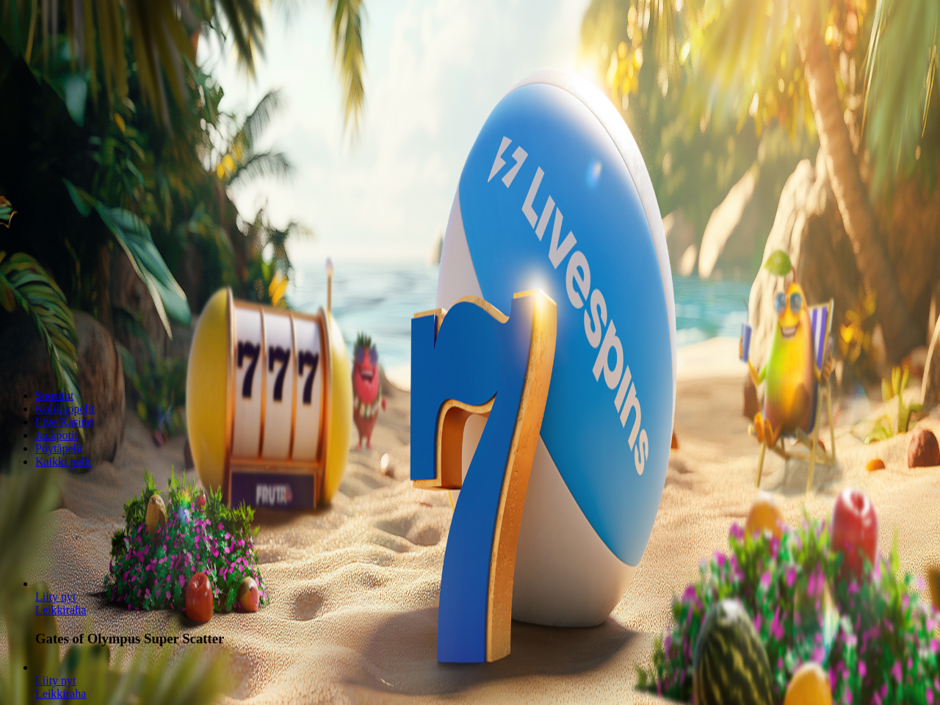
click at [84, 59] on span "Kirjaudu" at bounding box center [102, 53] width 36 height 11
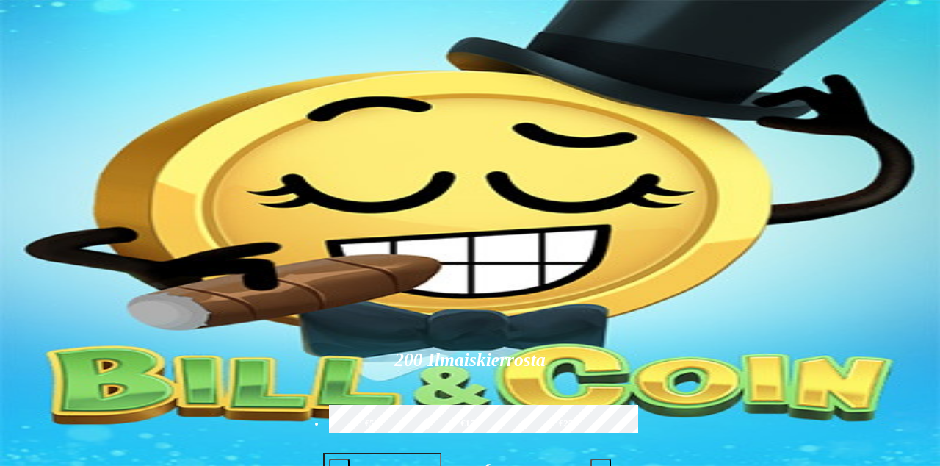
click at [269, 171] on img "Primary" at bounding box center [294, 145] width 51 height 51
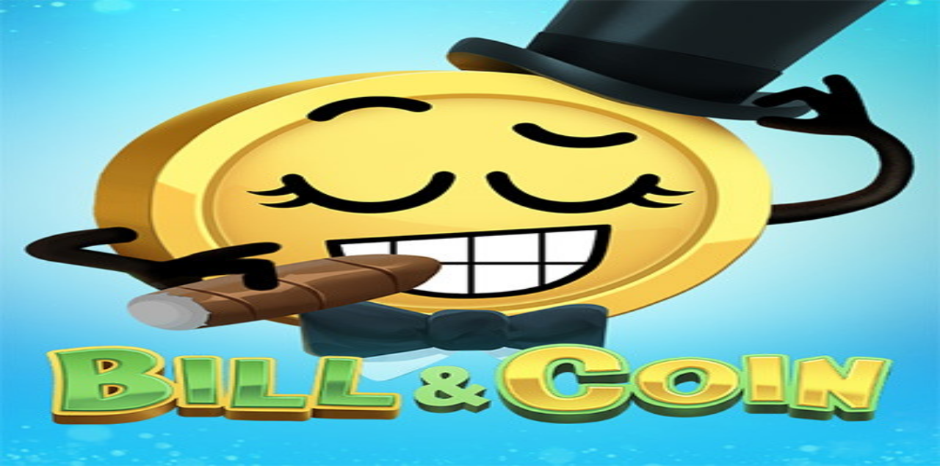
scroll to position [303, 0]
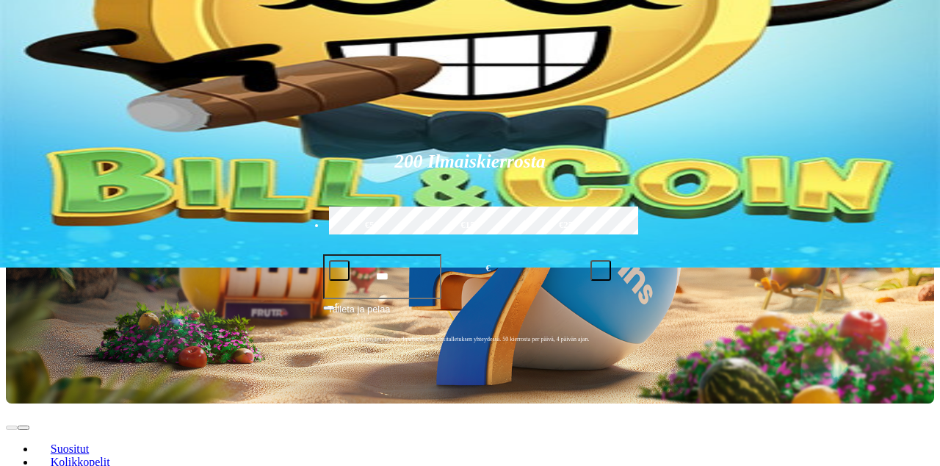
scroll to position [199, 0]
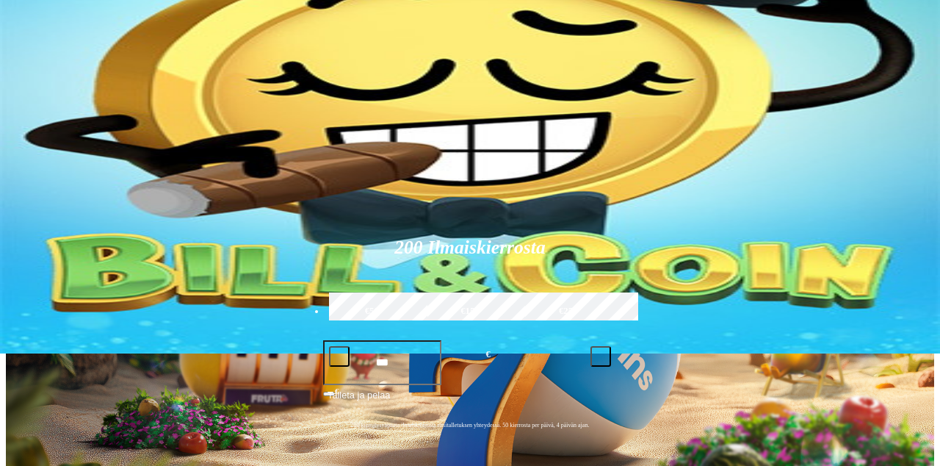
scroll to position [112, 0]
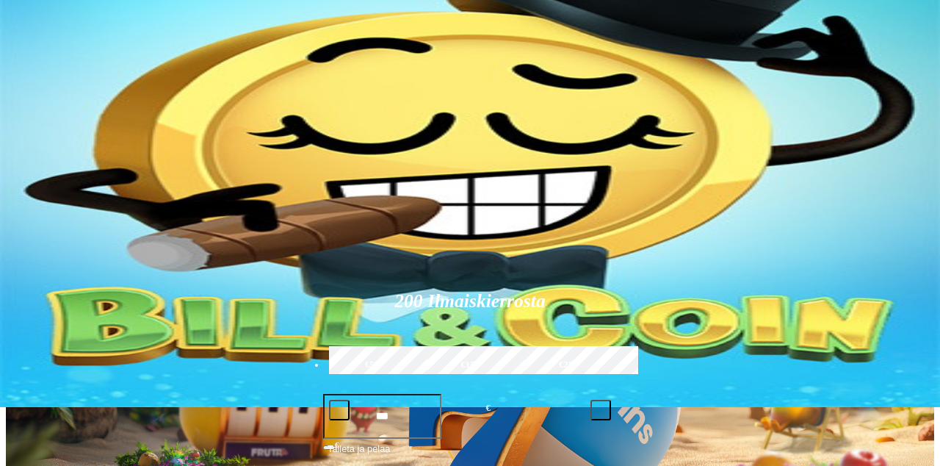
scroll to position [0, 0]
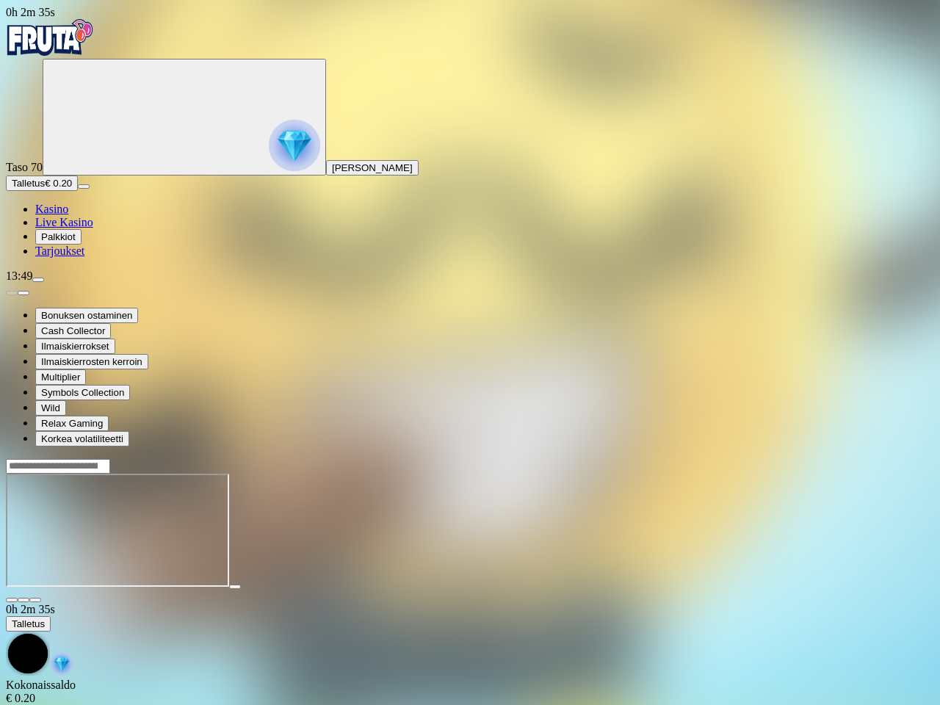
click at [12, 600] on span "close icon" at bounding box center [12, 600] width 0 height 0
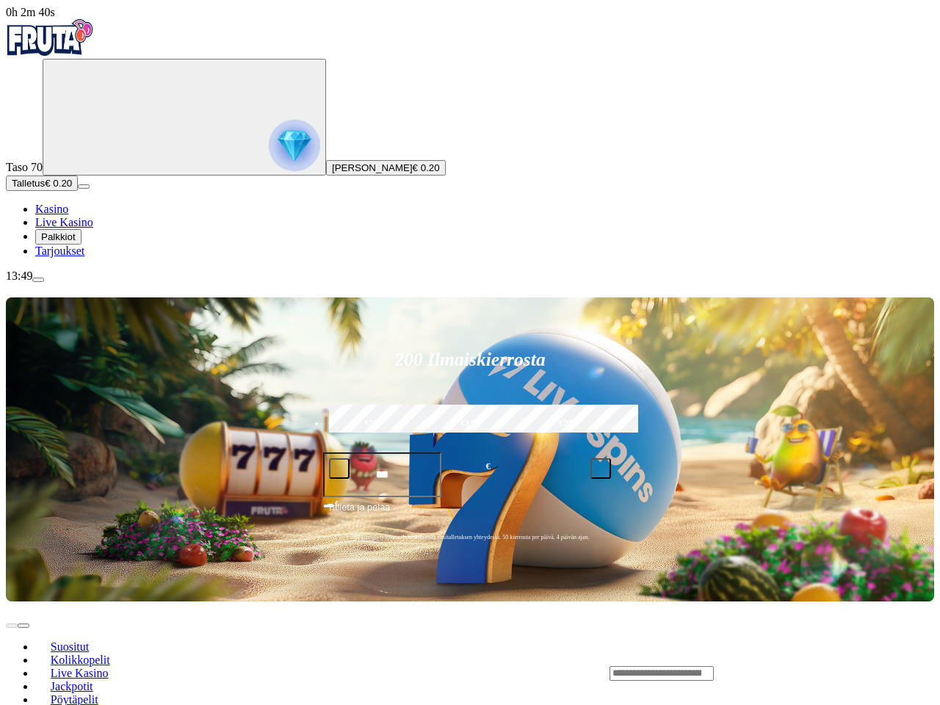
click at [711, 666] on input "Search" at bounding box center [661, 673] width 104 height 15
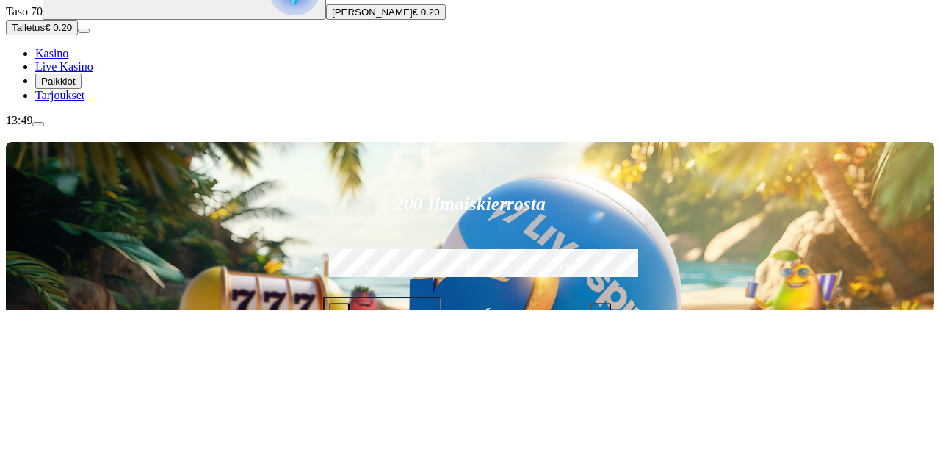
type input "***"
